Goal: Find specific page/section: Find specific page/section

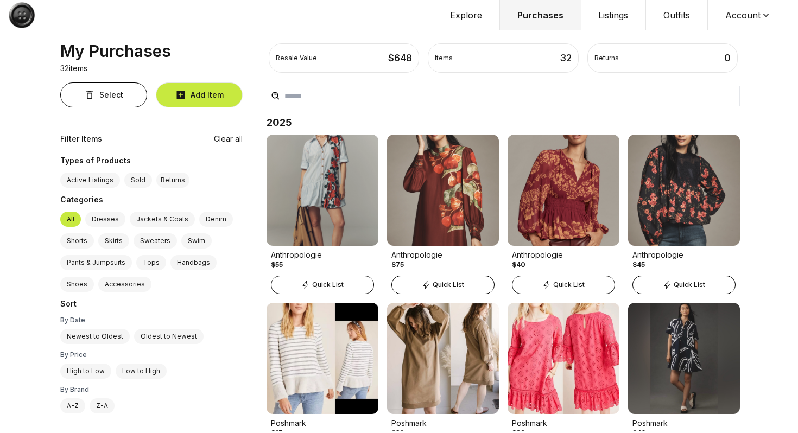
click at [735, 15] on button "Account" at bounding box center [748, 15] width 81 height 30
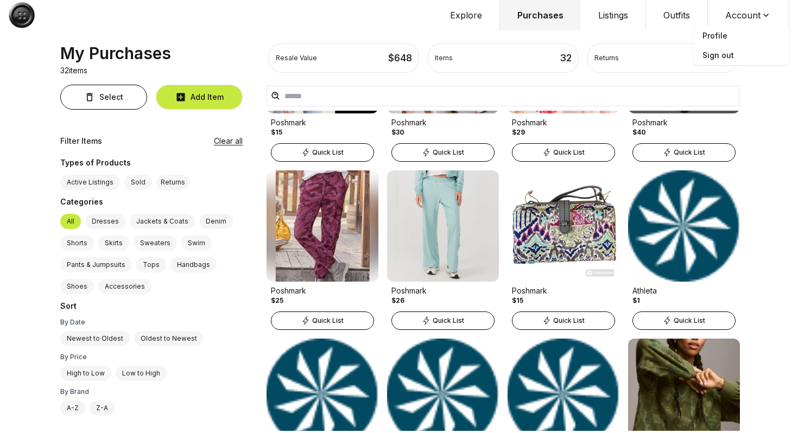
click at [677, 8] on button "Outfits" at bounding box center [677, 15] width 62 height 30
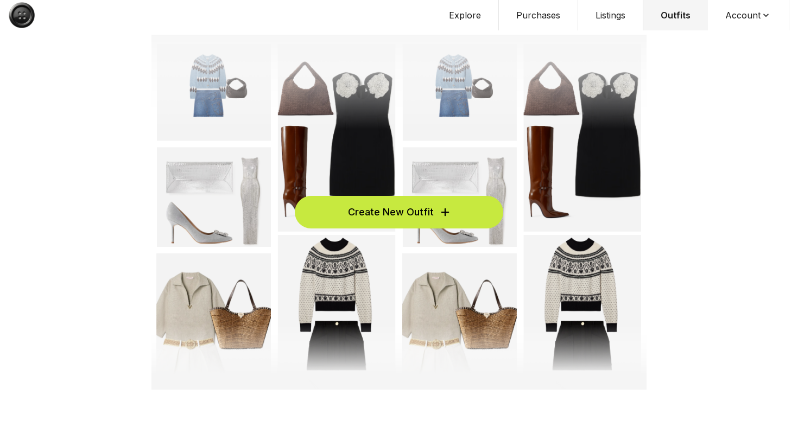
click at [736, 12] on button "Account" at bounding box center [748, 15] width 81 height 30
click at [718, 37] on span "Profile" at bounding box center [742, 36] width 96 height 20
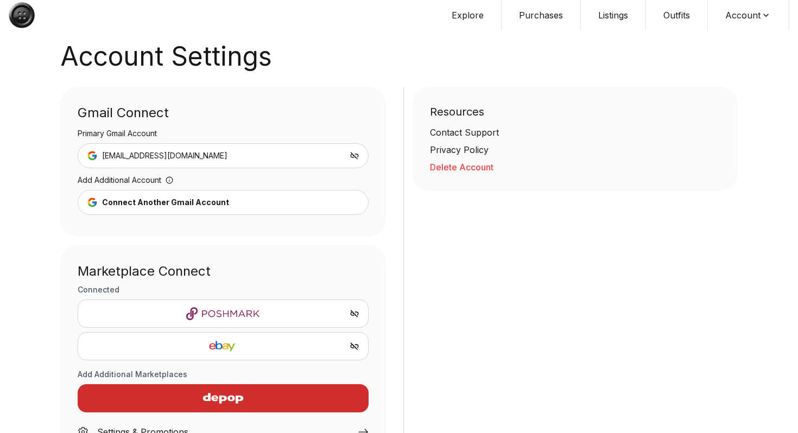
scroll to position [45, 0]
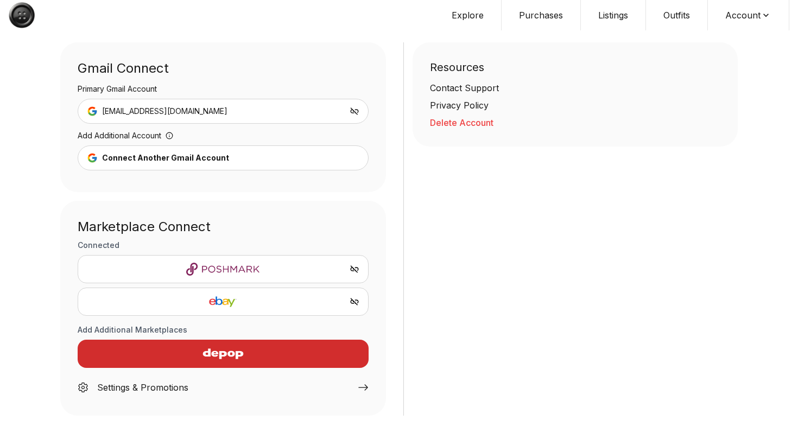
click at [268, 357] on img "button" at bounding box center [223, 354] width 94 height 26
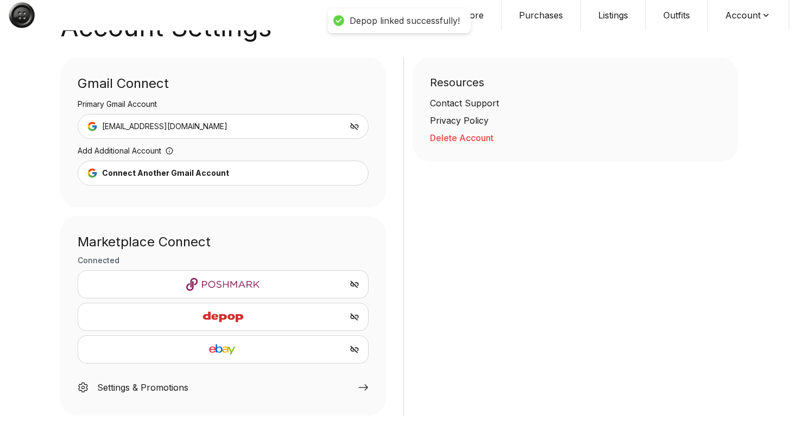
scroll to position [29, 0]
click at [481, 102] on div "Contact Support" at bounding box center [575, 103] width 291 height 13
click at [460, 105] on div "Contact Support" at bounding box center [575, 103] width 291 height 13
